Goal: Transaction & Acquisition: Purchase product/service

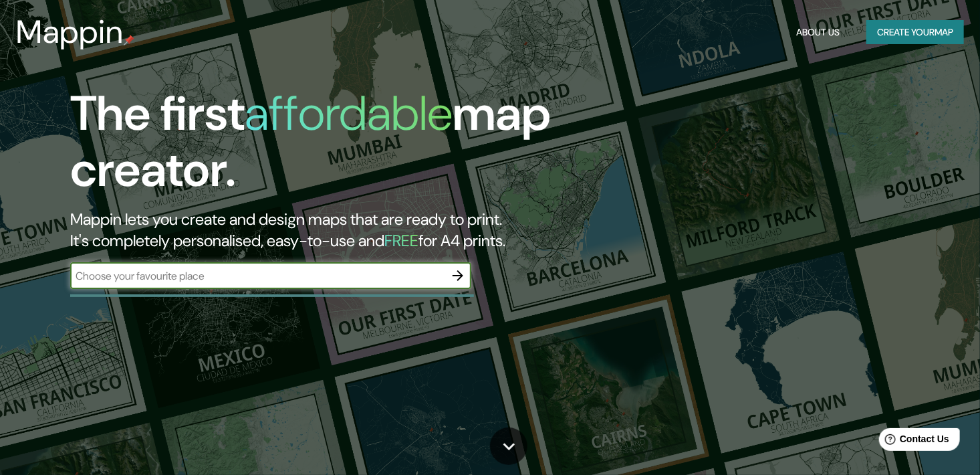
click at [463, 276] on icon "button" at bounding box center [458, 276] width 16 height 16
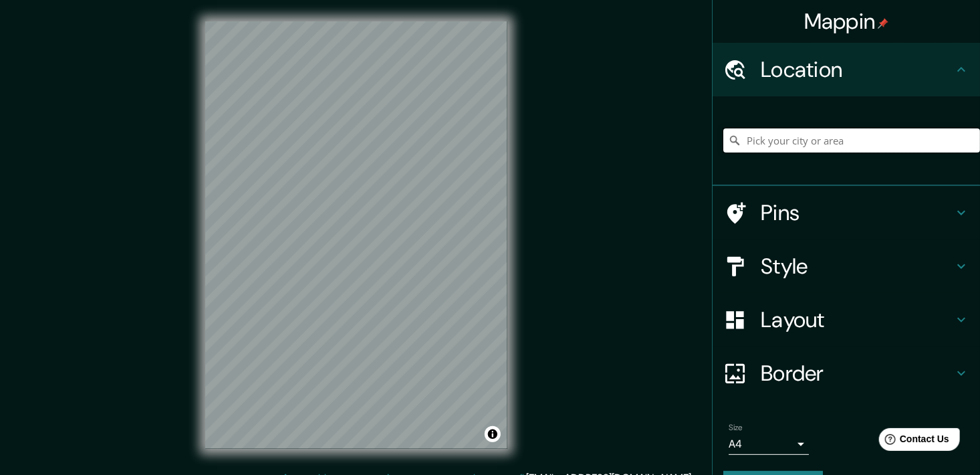
click at [867, 149] on input "Pick your city or area" at bounding box center [852, 140] width 257 height 24
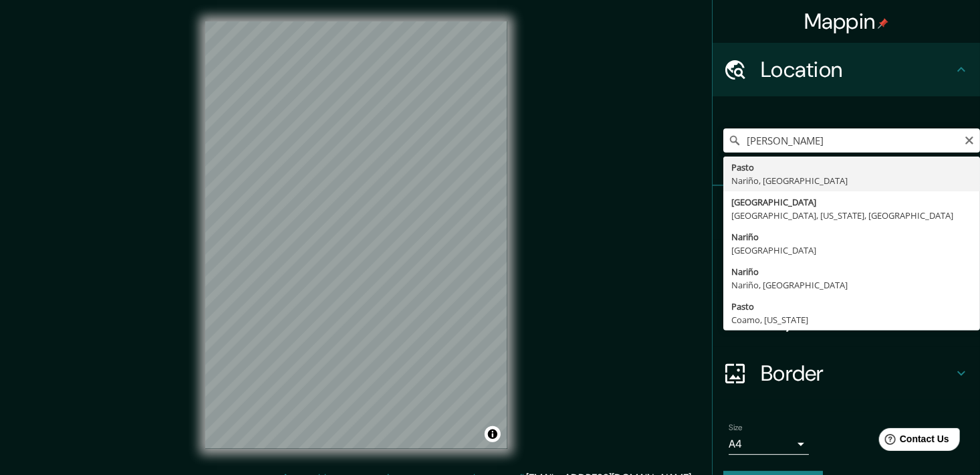
type input "Pasto, [GEOGRAPHIC_DATA], [GEOGRAPHIC_DATA]"
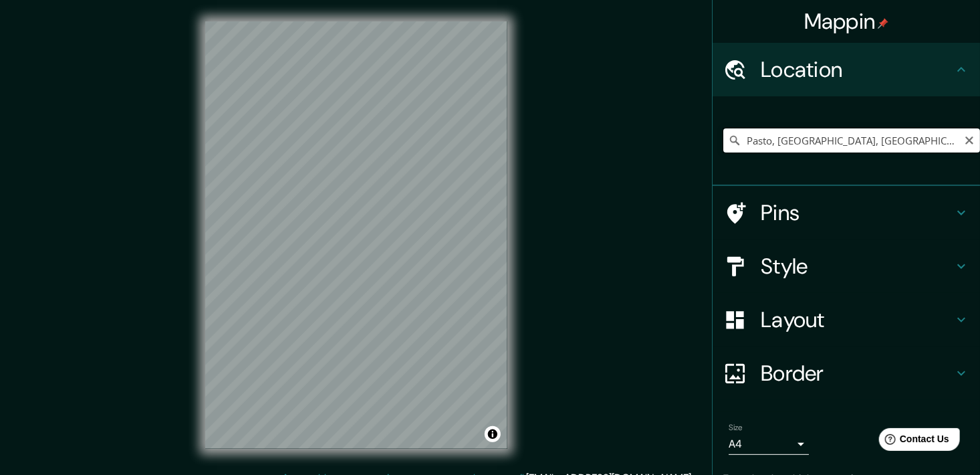
click at [881, 132] on input "Pasto, [GEOGRAPHIC_DATA], [GEOGRAPHIC_DATA]" at bounding box center [852, 140] width 257 height 24
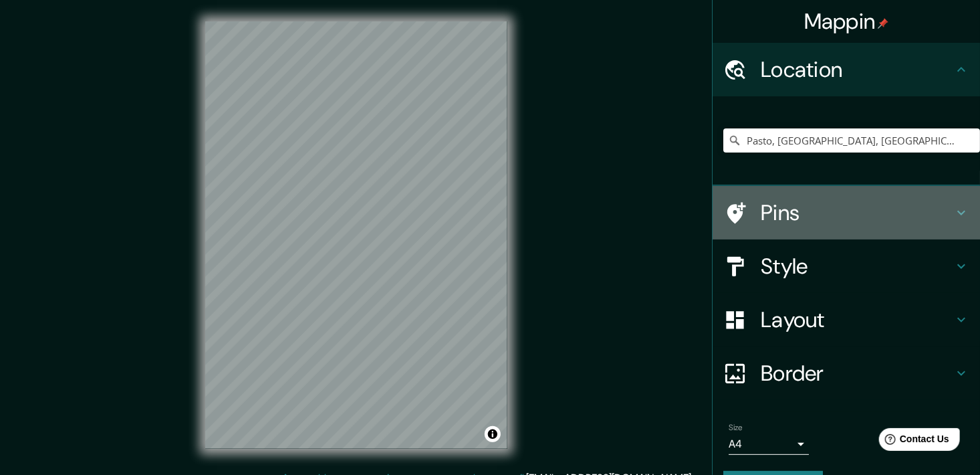
click at [852, 201] on h4 "Pins" at bounding box center [857, 212] width 193 height 27
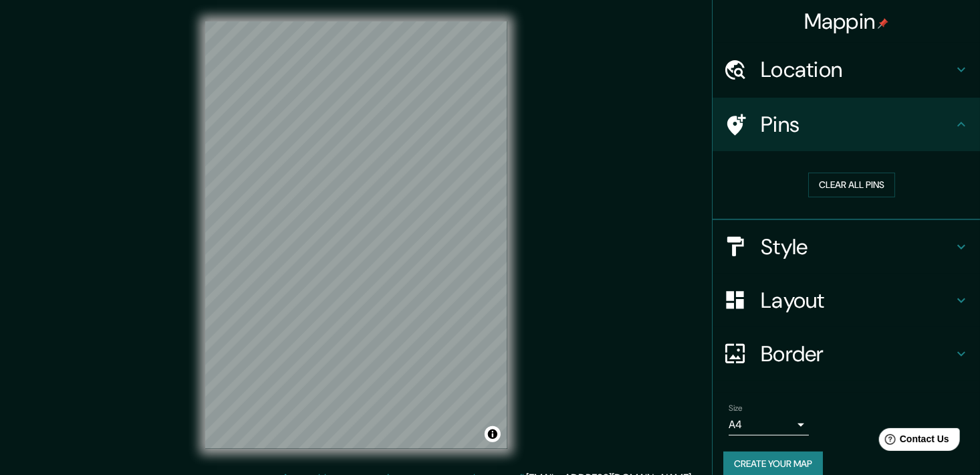
click at [841, 233] on h4 "Style" at bounding box center [857, 246] width 193 height 27
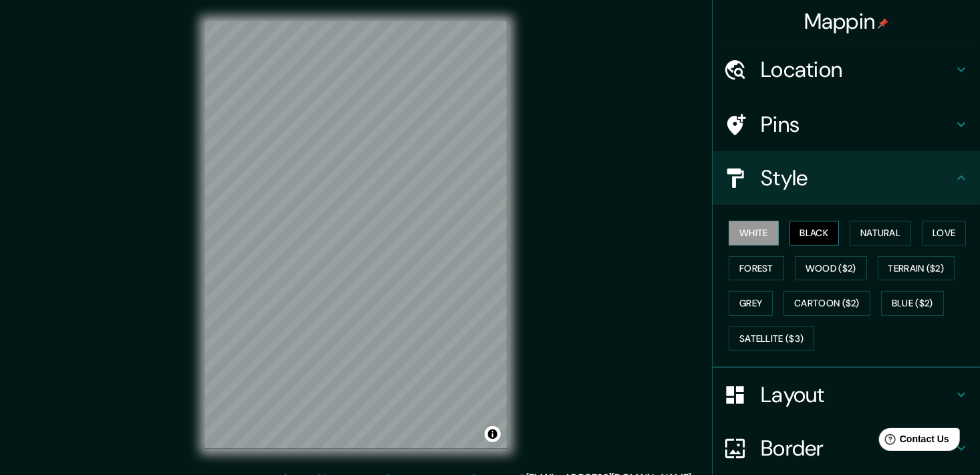
click at [811, 237] on button "Black" at bounding box center [815, 233] width 50 height 25
click at [817, 263] on button "Wood ($2)" at bounding box center [831, 268] width 72 height 25
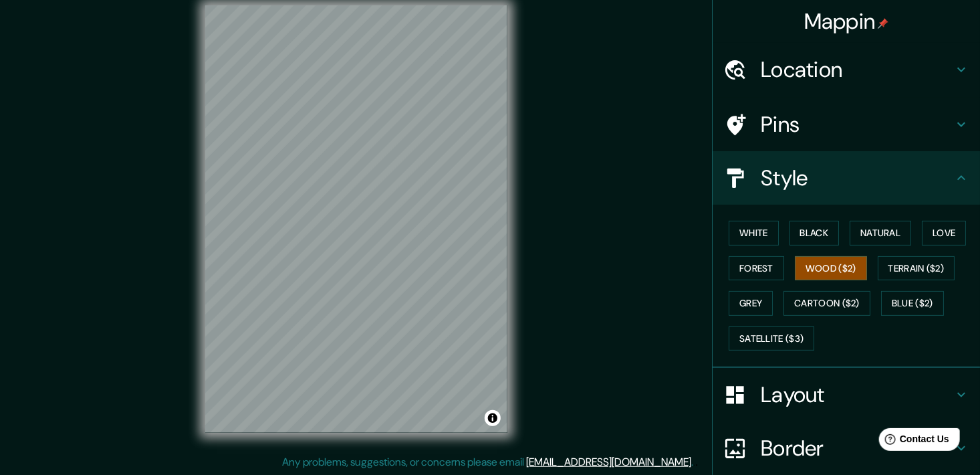
click at [761, 126] on h4 "Pins" at bounding box center [857, 124] width 193 height 27
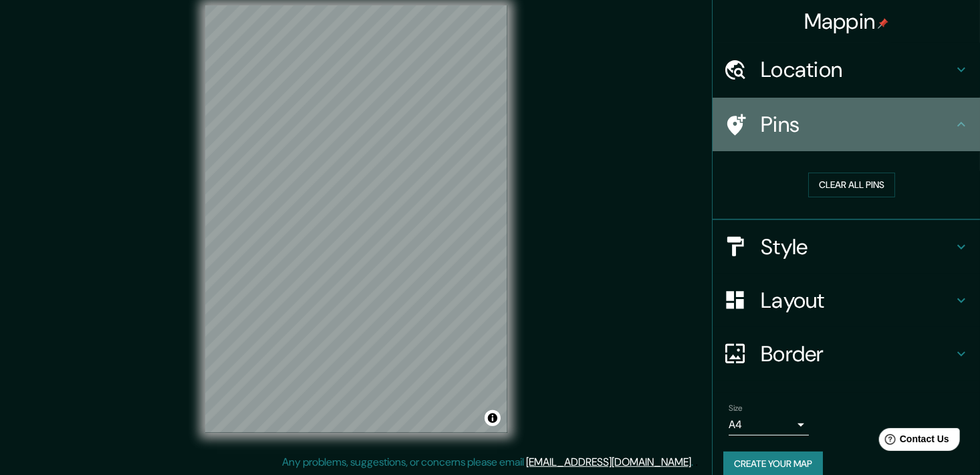
click at [761, 125] on h4 "Pins" at bounding box center [857, 124] width 193 height 27
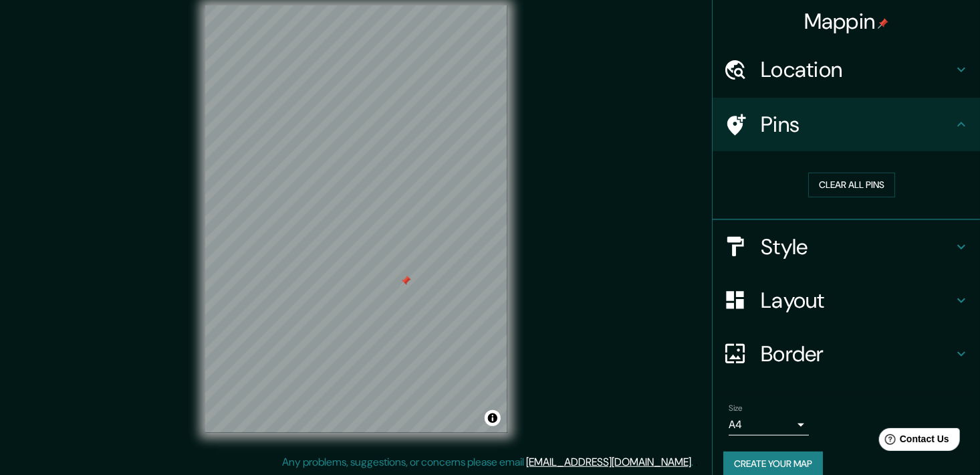
click at [841, 253] on h4 "Style" at bounding box center [857, 246] width 193 height 27
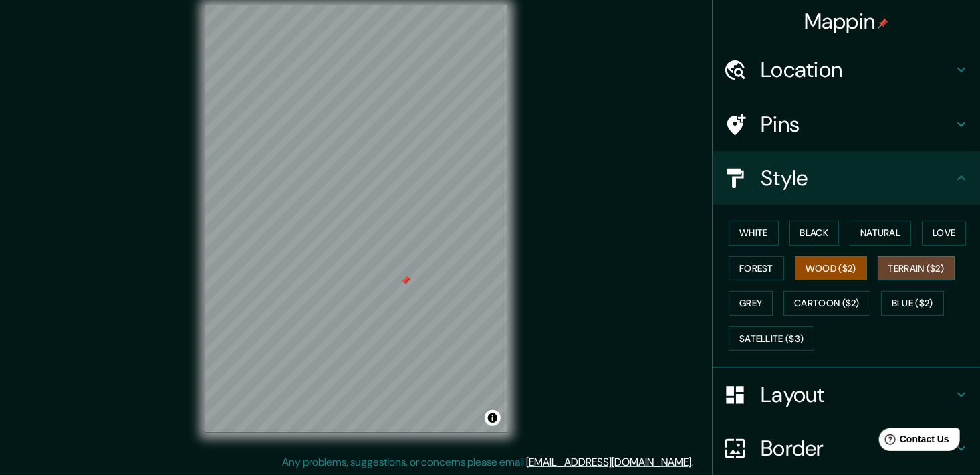
click at [899, 266] on button "Terrain ($2)" at bounding box center [917, 268] width 78 height 25
click at [753, 238] on button "White" at bounding box center [754, 233] width 50 height 25
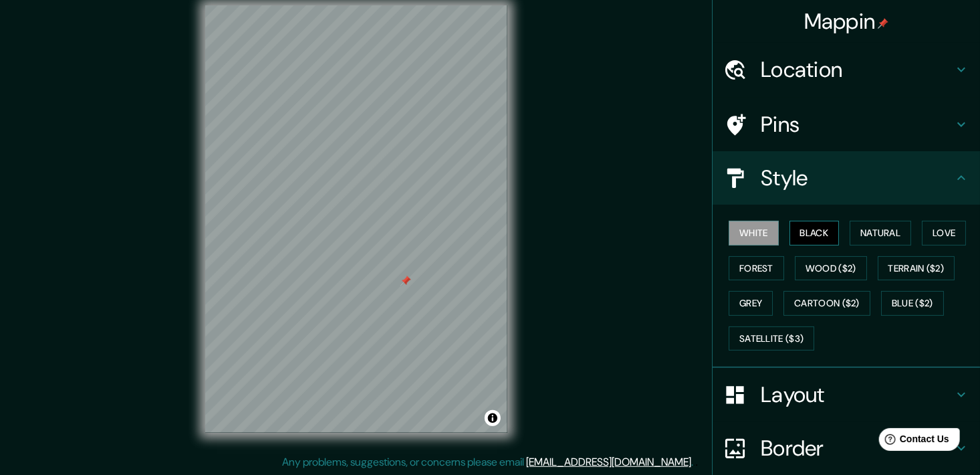
click at [801, 224] on button "Black" at bounding box center [815, 233] width 50 height 25
click at [750, 234] on button "White" at bounding box center [754, 233] width 50 height 25
click at [867, 245] on div "White Black Natural Love Forest Wood ($2) Terrain ($2) Grey Cartoon ($2) Blue (…" at bounding box center [852, 285] width 257 height 140
click at [862, 227] on button "Natural" at bounding box center [881, 233] width 62 height 25
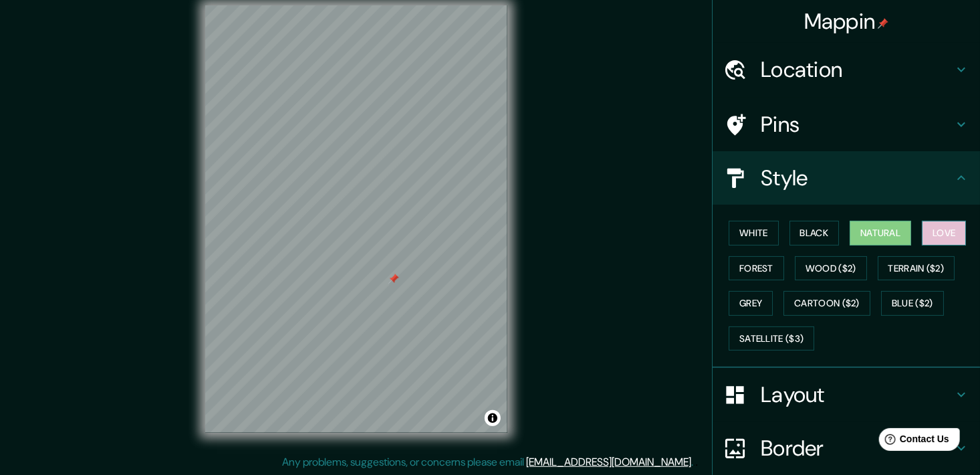
click at [932, 241] on button "Love" at bounding box center [944, 233] width 44 height 25
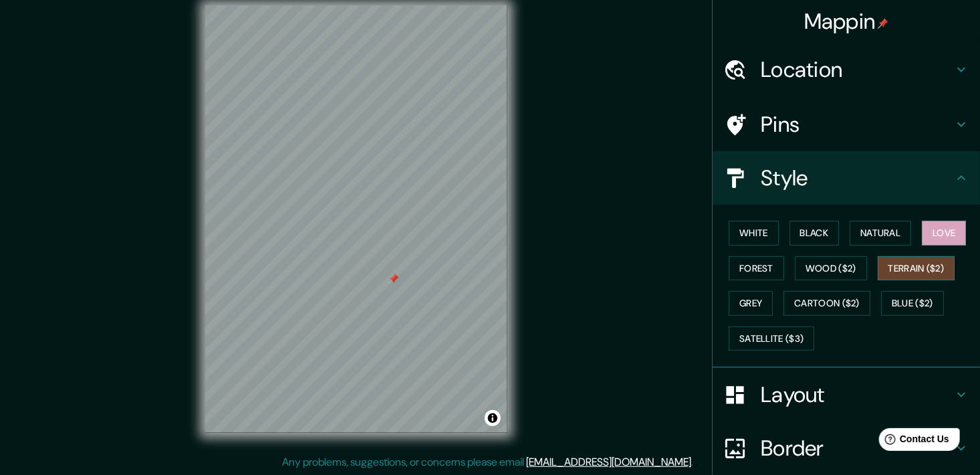
click at [921, 266] on button "Terrain ($2)" at bounding box center [917, 268] width 78 height 25
click at [816, 266] on button "Wood ($2)" at bounding box center [831, 268] width 72 height 25
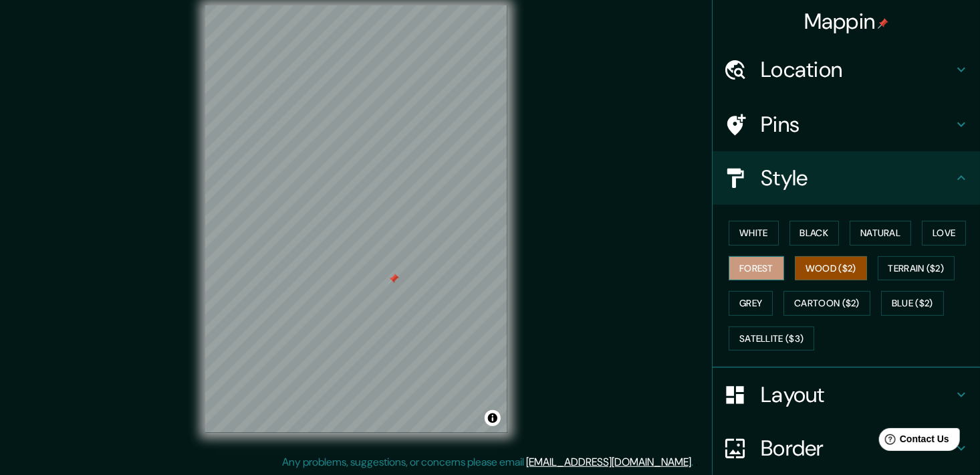
click at [754, 268] on button "Forest" at bounding box center [757, 268] width 56 height 25
click at [861, 235] on button "Natural" at bounding box center [881, 233] width 62 height 25
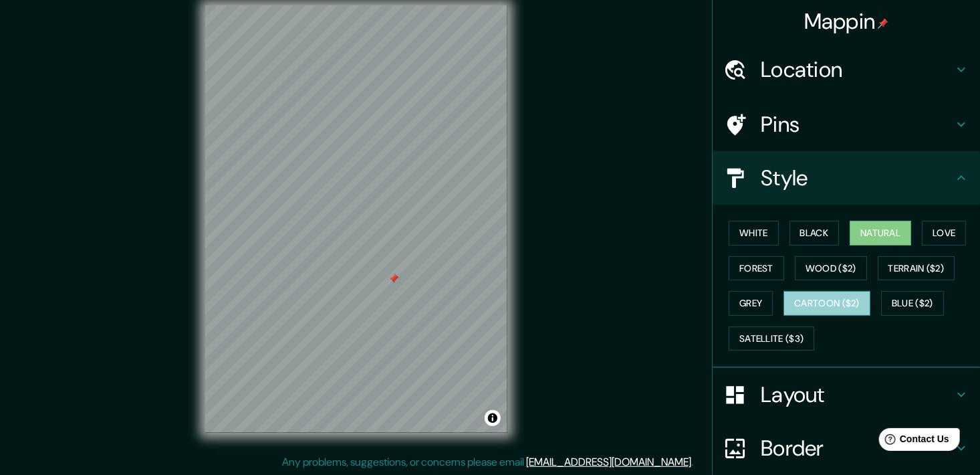
click at [842, 306] on button "Cartoon ($2)" at bounding box center [827, 303] width 87 height 25
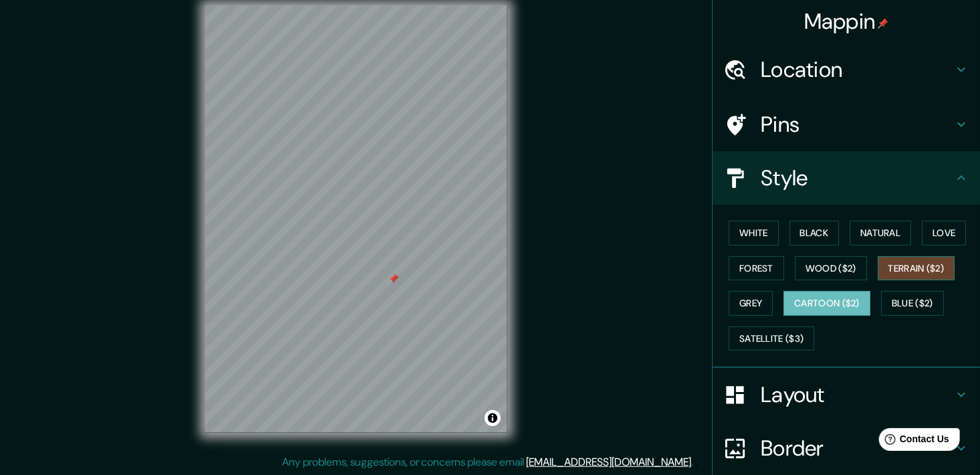
click at [936, 272] on button "Terrain ($2)" at bounding box center [917, 268] width 78 height 25
click at [795, 259] on button "Wood ($2)" at bounding box center [831, 268] width 72 height 25
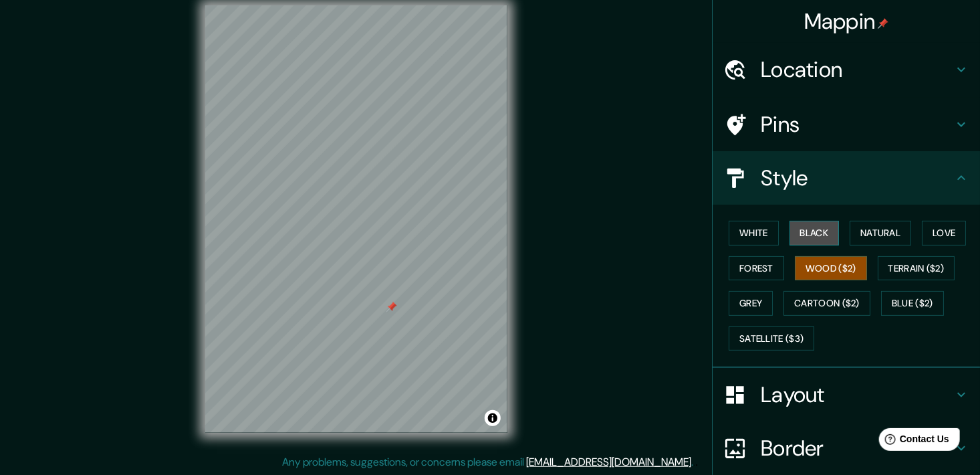
click at [790, 233] on button "Black" at bounding box center [815, 233] width 50 height 25
click at [837, 270] on button "Wood ($2)" at bounding box center [831, 268] width 72 height 25
click at [730, 224] on button "White" at bounding box center [754, 233] width 50 height 25
